Goal: Find specific page/section: Find specific page/section

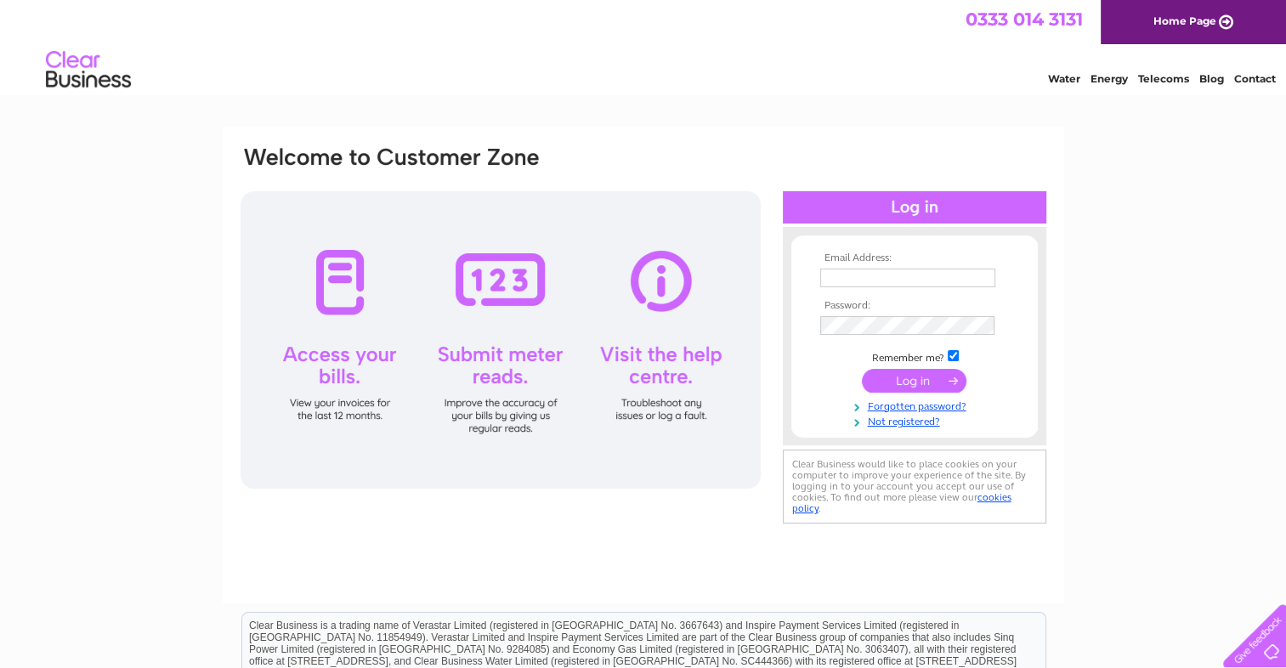
type input "[EMAIL_ADDRESS][DOMAIN_NAME]"
click at [889, 370] on input "submit" at bounding box center [914, 381] width 105 height 24
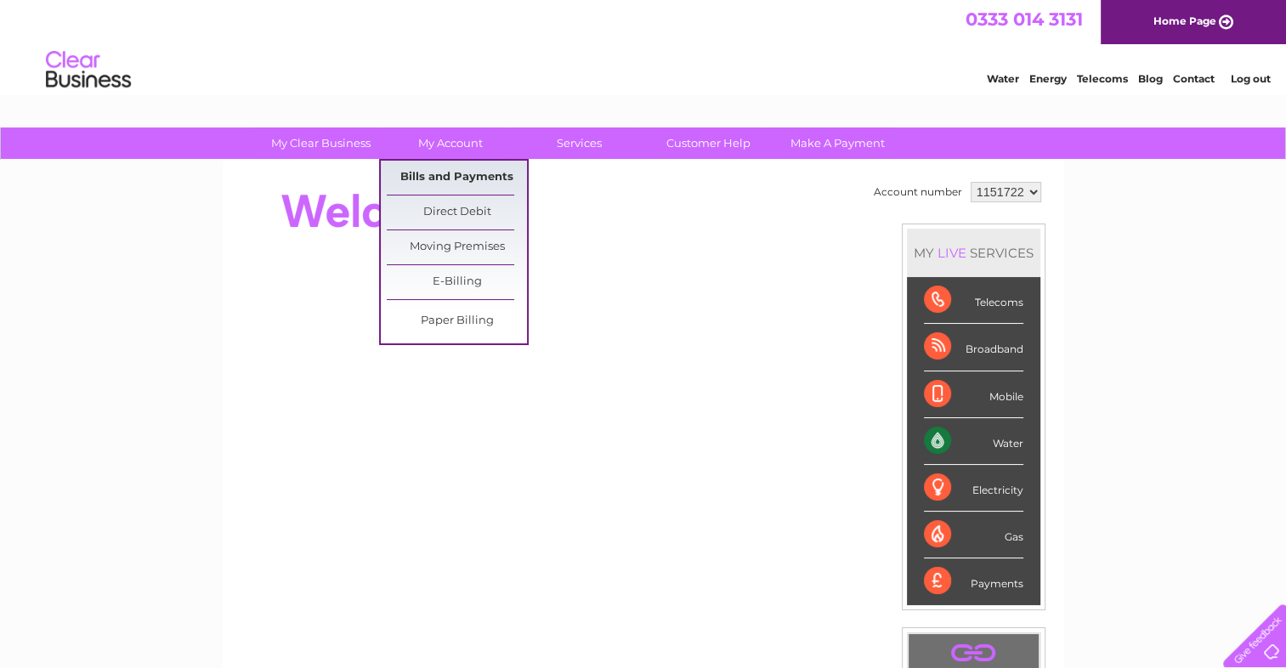
click at [439, 182] on link "Bills and Payments" at bounding box center [457, 178] width 140 height 34
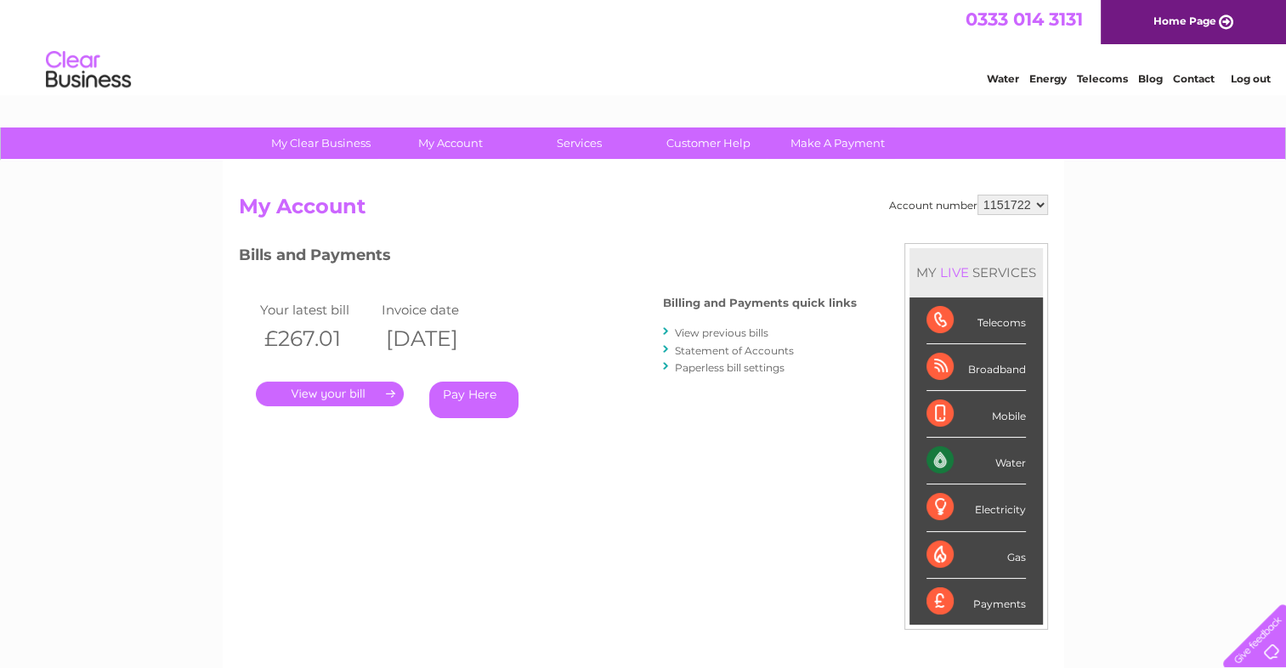
click at [369, 400] on link "." at bounding box center [330, 394] width 148 height 25
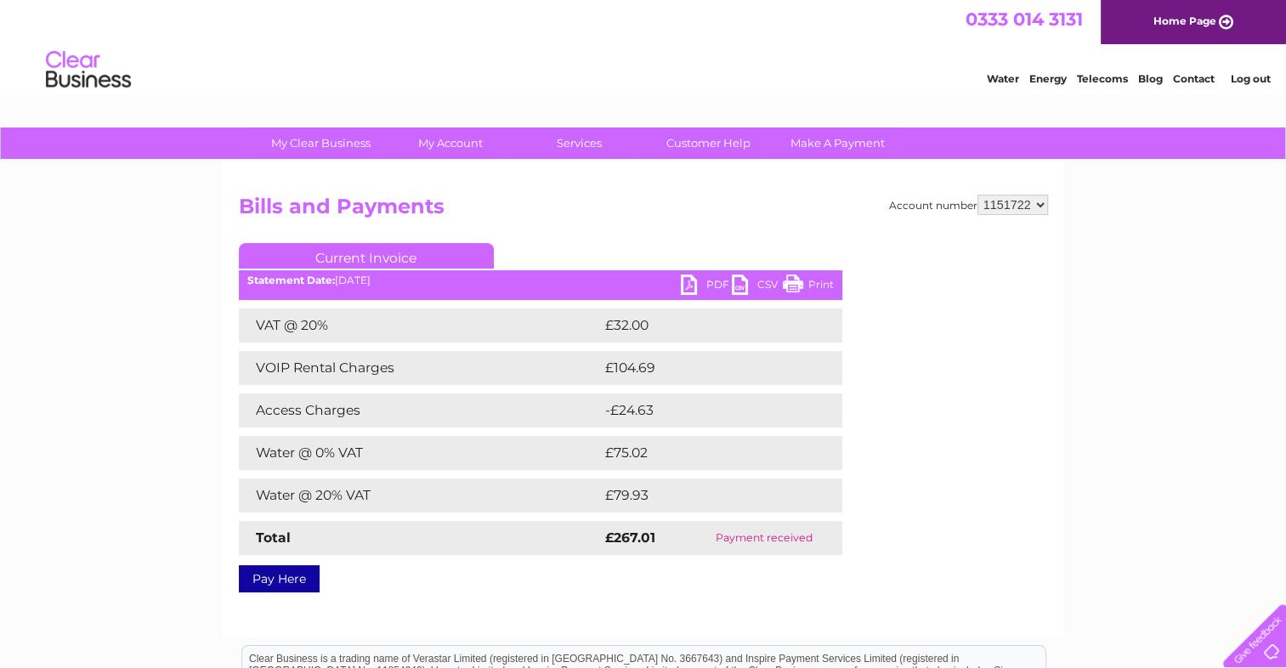
click at [705, 285] on link "PDF" at bounding box center [706, 287] width 51 height 25
